Goal: Navigation & Orientation: Find specific page/section

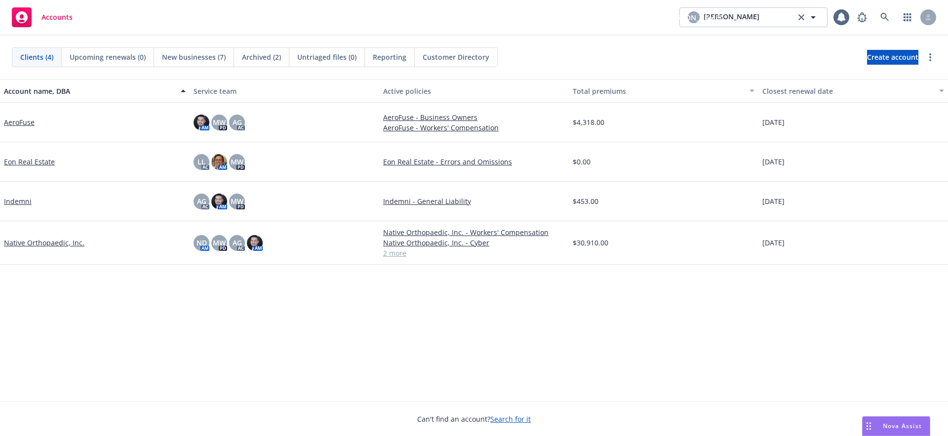
click at [29, 121] on link "AeroFuse" at bounding box center [19, 122] width 31 height 10
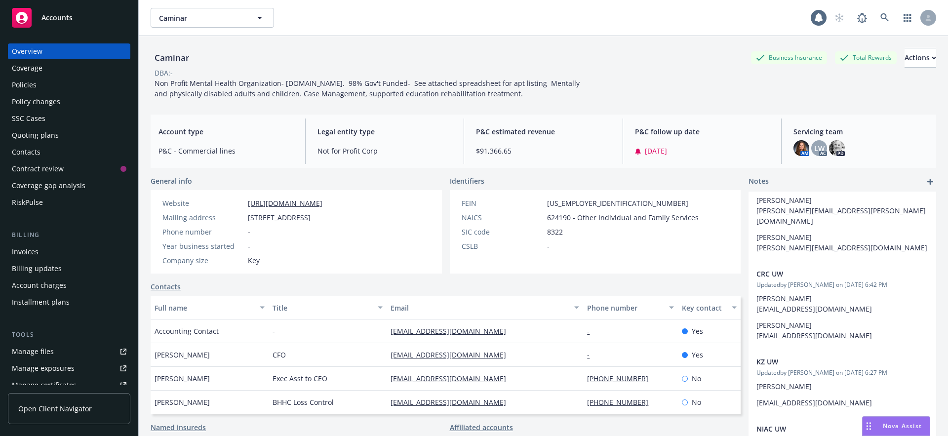
click at [40, 149] on div "Contacts" at bounding box center [26, 152] width 29 height 16
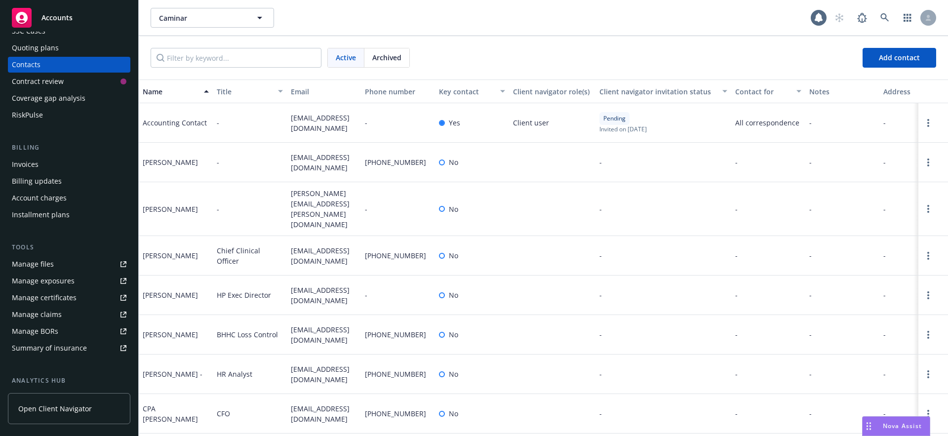
scroll to position [224, 0]
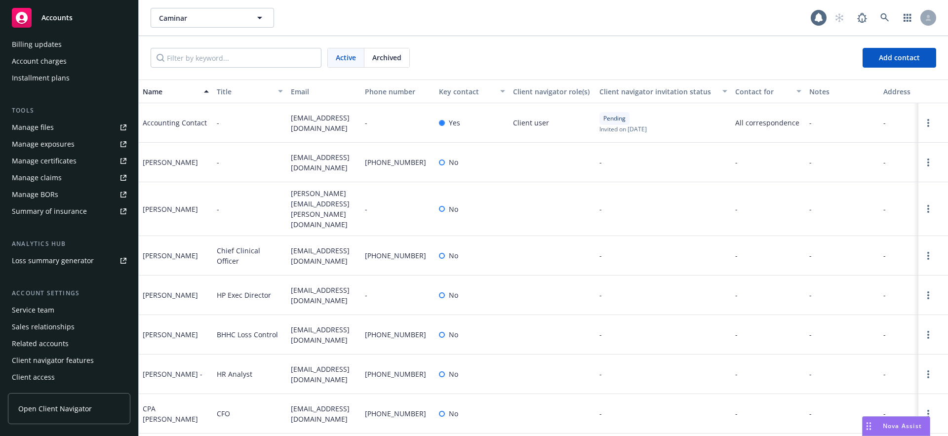
click at [57, 325] on div "Sales relationships" at bounding box center [43, 327] width 63 height 16
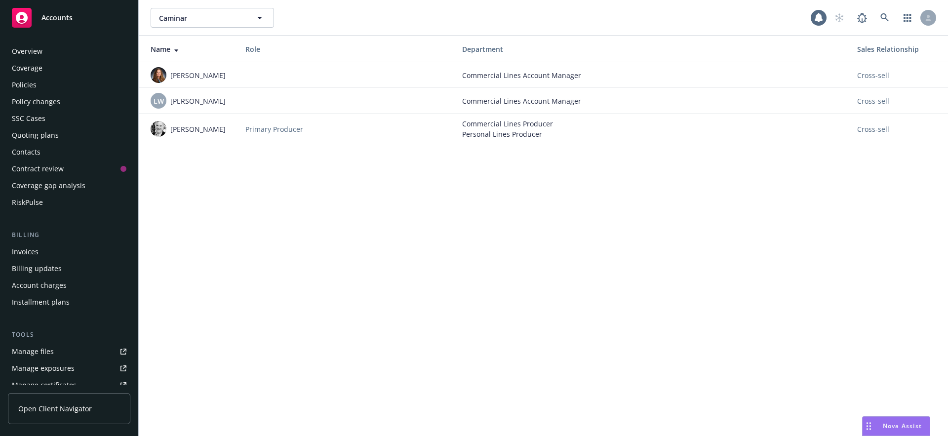
scroll to position [224, 0]
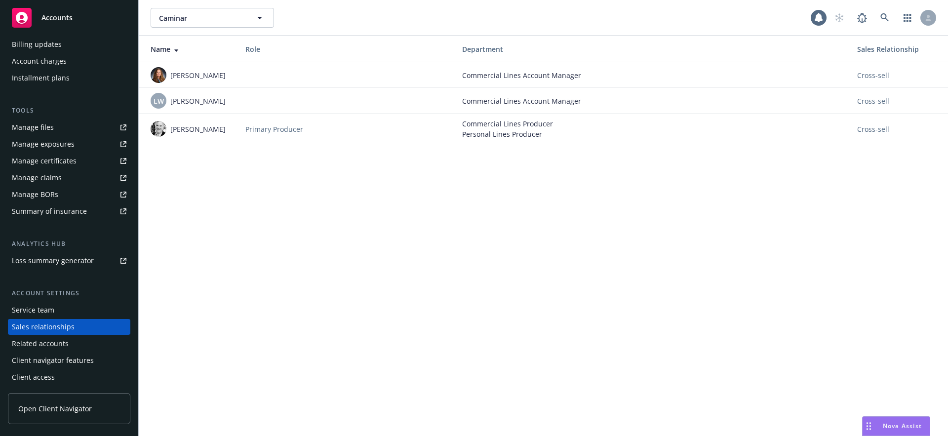
click at [62, 340] on div "Related accounts" at bounding box center [40, 344] width 57 height 16
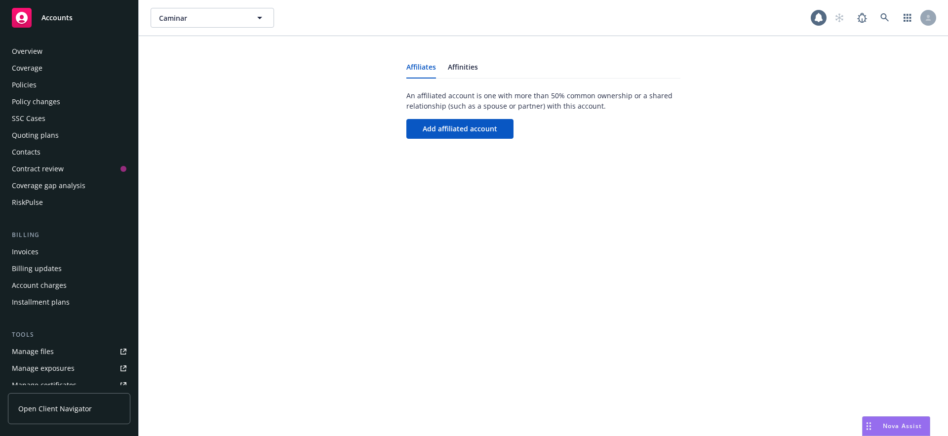
scroll to position [224, 0]
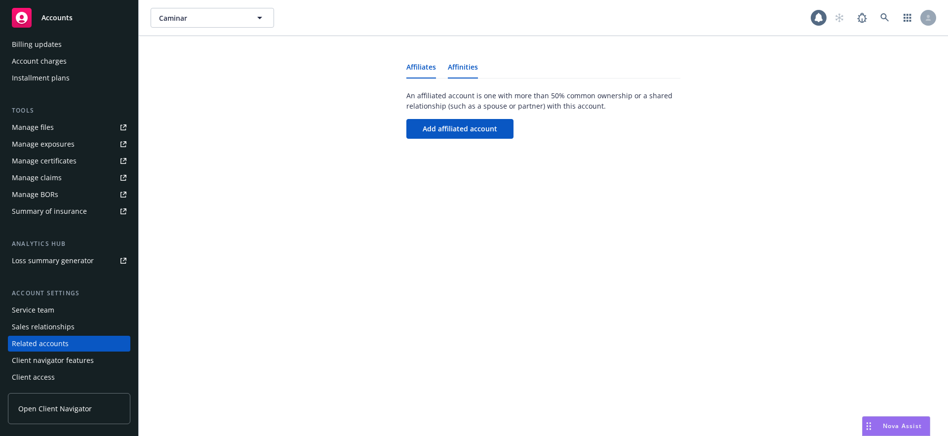
click at [463, 64] on link "Affinities" at bounding box center [463, 71] width 30 height 14
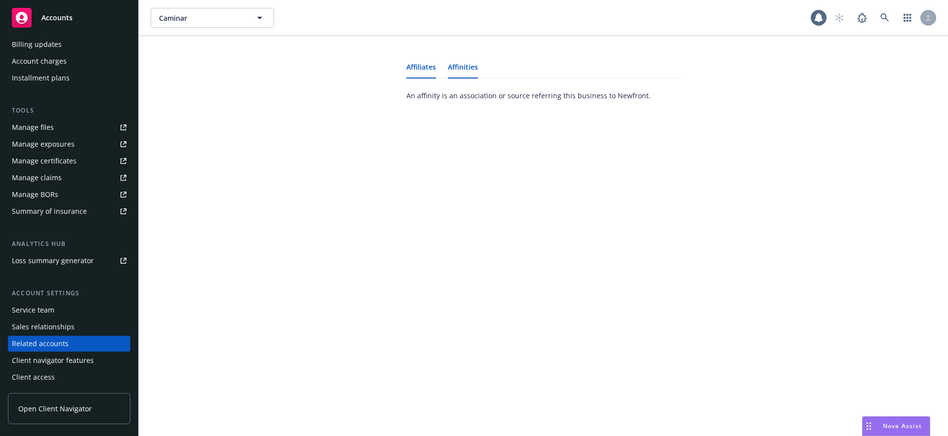
click at [432, 67] on link "Affiliates" at bounding box center [421, 71] width 30 height 14
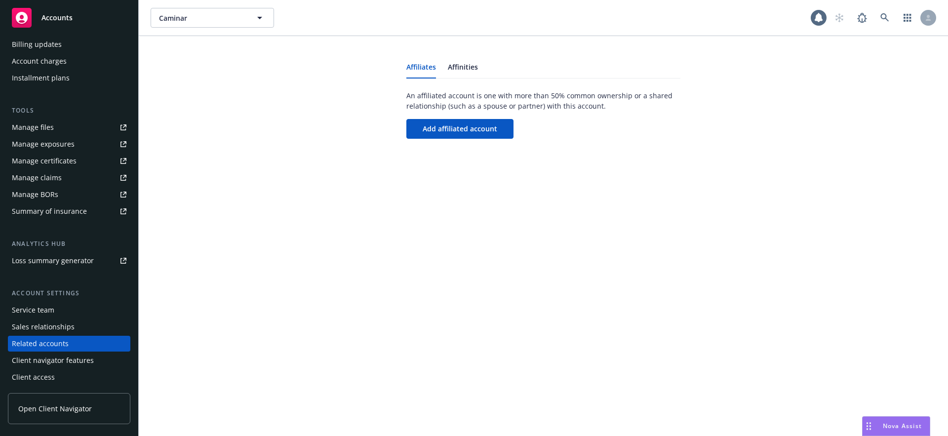
click at [61, 357] on div "Client navigator features" at bounding box center [53, 361] width 82 height 16
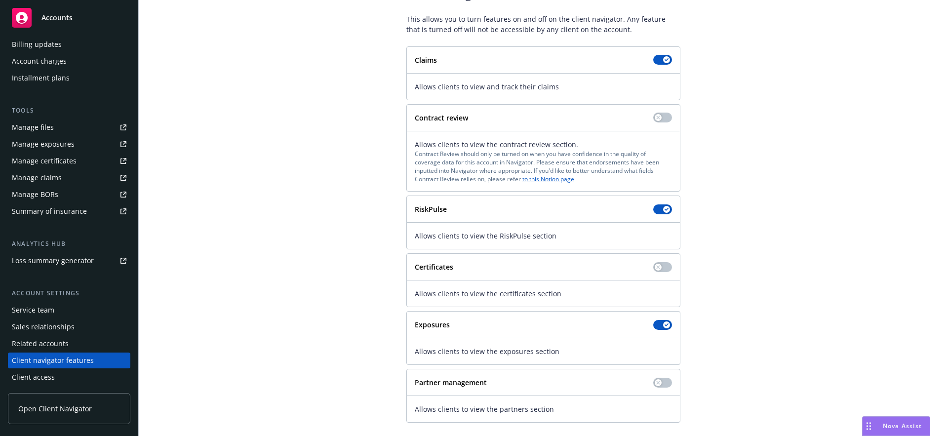
scroll to position [85, 0]
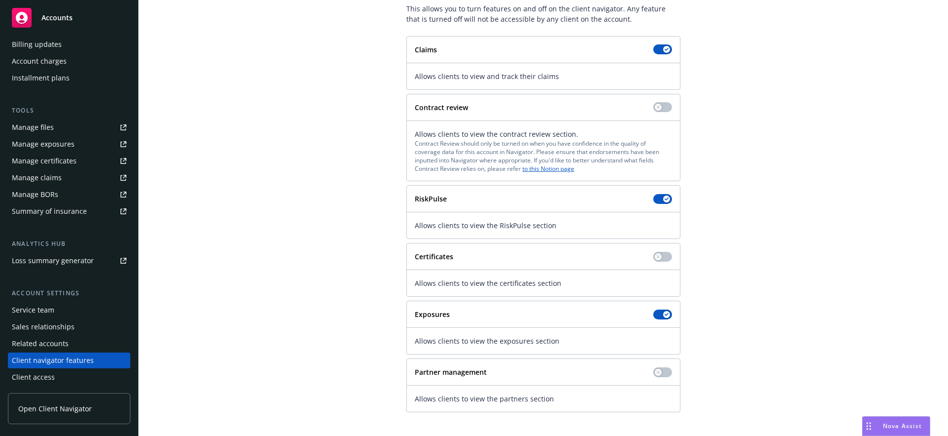
click at [62, 381] on div "Client access" at bounding box center [69, 377] width 115 height 16
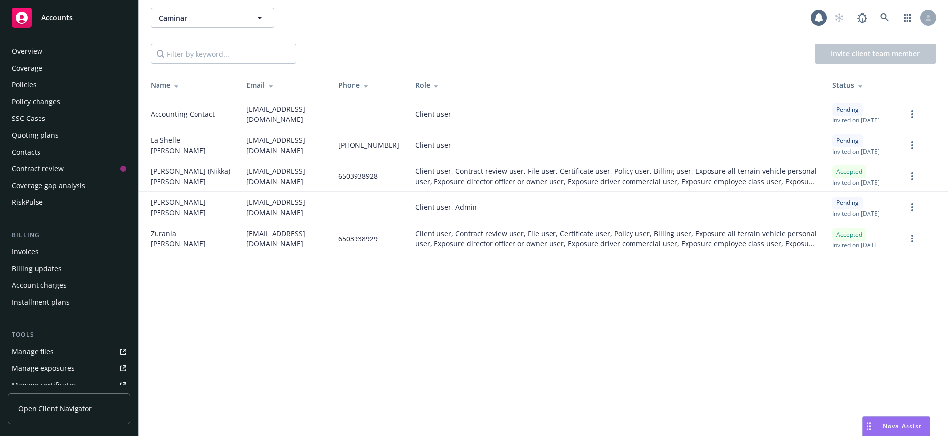
click at [48, 149] on div "Contacts" at bounding box center [69, 152] width 115 height 16
